Goal: Task Accomplishment & Management: Manage account settings

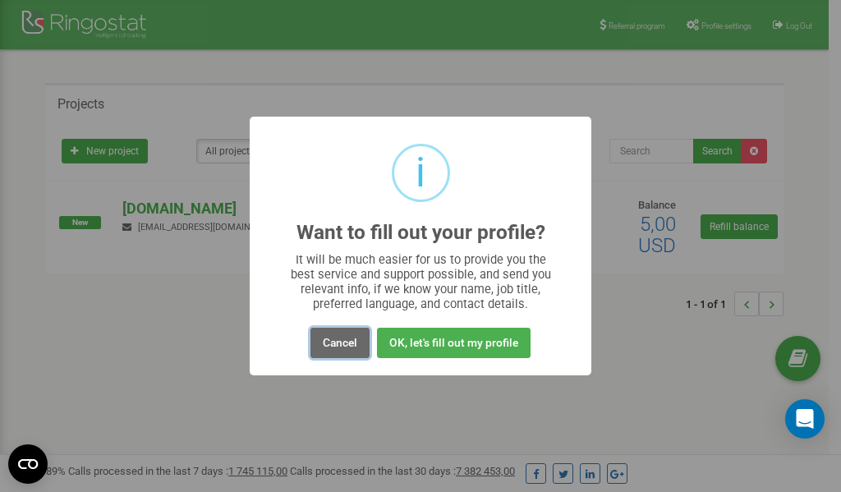
click at [333, 344] on button "Cancel" at bounding box center [339, 343] width 59 height 30
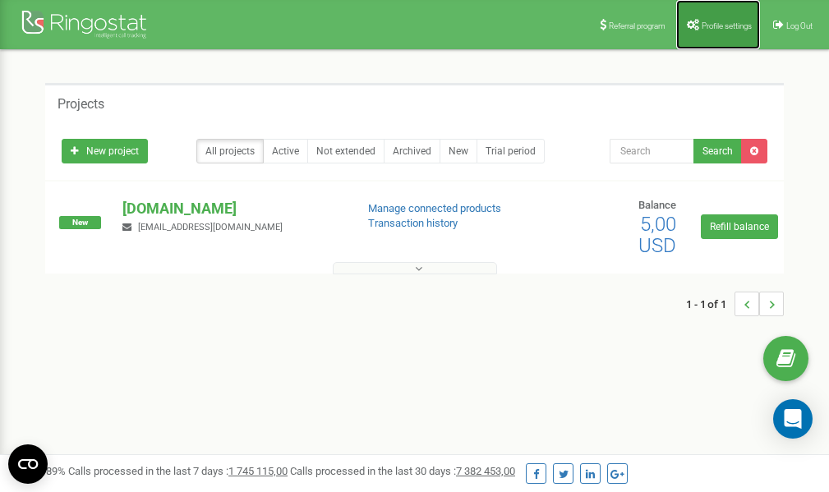
click at [724, 22] on span "Profile settings" at bounding box center [726, 25] width 50 height 9
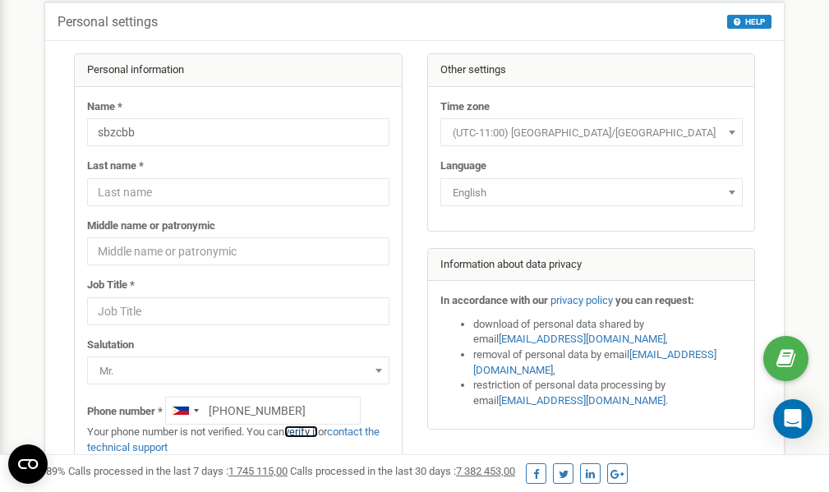
click at [316, 430] on link "verify it" at bounding box center [301, 431] width 34 height 12
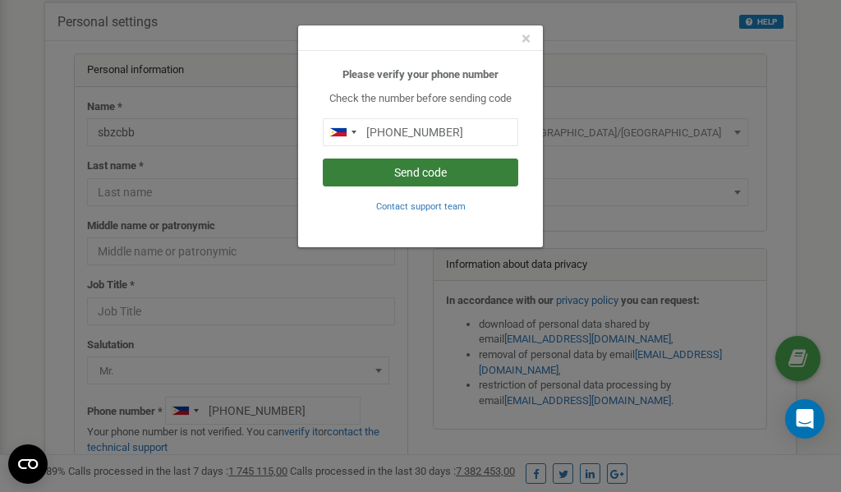
click at [418, 168] on button "Send code" at bounding box center [420, 172] width 195 height 28
